Goal: Find specific page/section: Find specific page/section

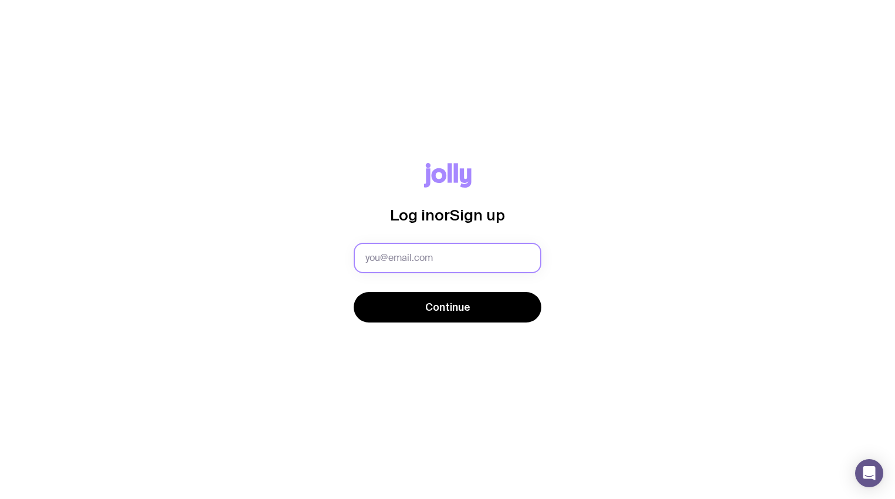
click at [398, 252] on input "text" at bounding box center [448, 258] width 188 height 31
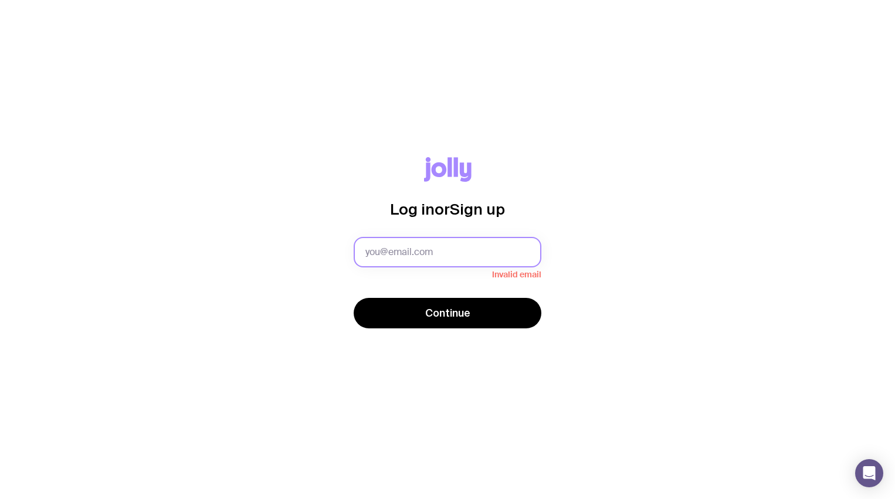
type input "[EMAIL_ADDRESS][DOMAIN_NAME]"
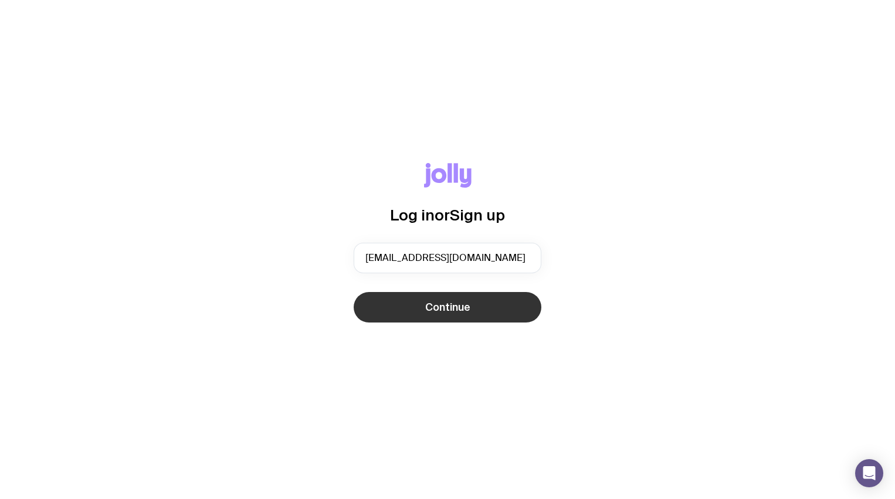
click at [459, 314] on button "Continue" at bounding box center [448, 307] width 188 height 31
click at [440, 306] on span "Continue" at bounding box center [447, 307] width 45 height 14
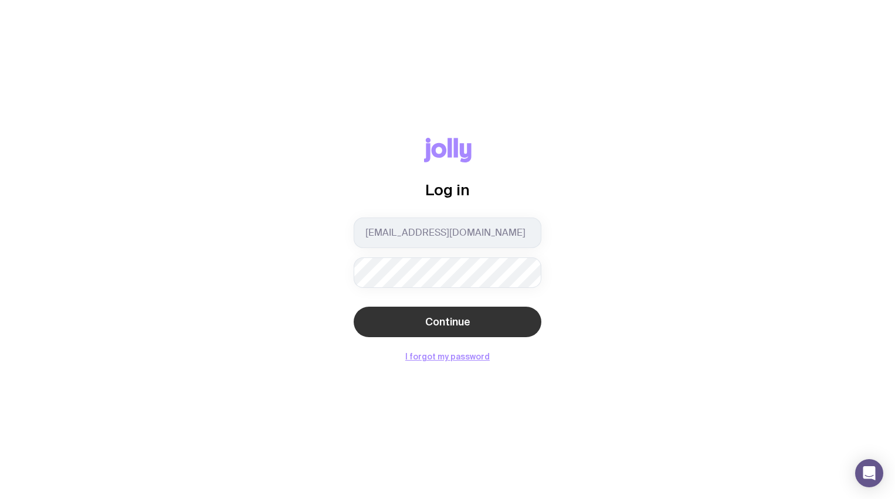
click at [445, 320] on span "Continue" at bounding box center [447, 322] width 45 height 14
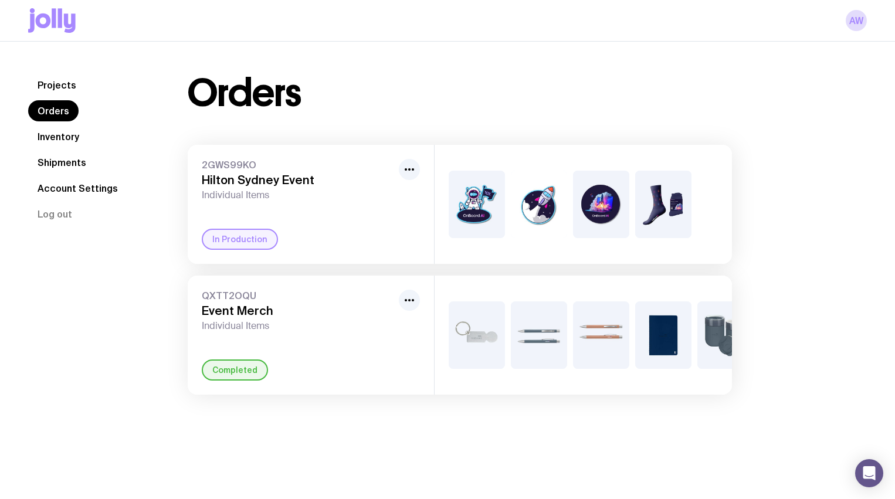
click at [79, 140] on link "Inventory" at bounding box center [58, 136] width 60 height 21
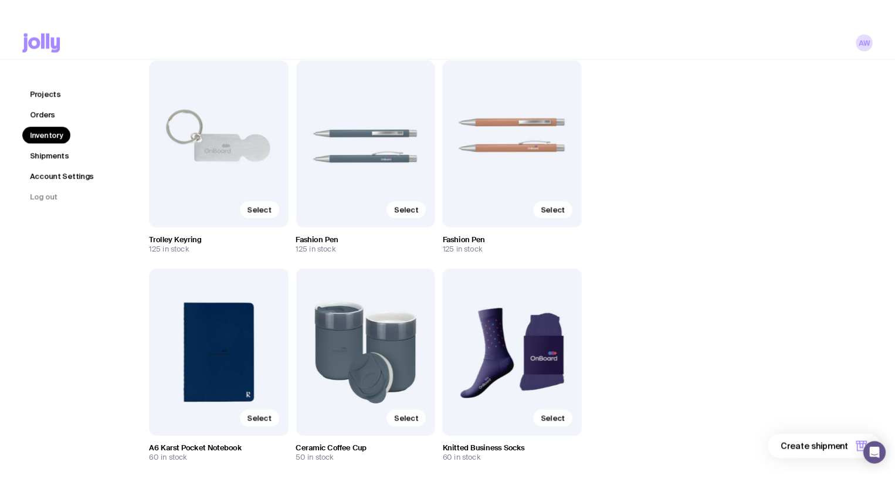
scroll to position [143, 0]
